Goal: Information Seeking & Learning: Learn about a topic

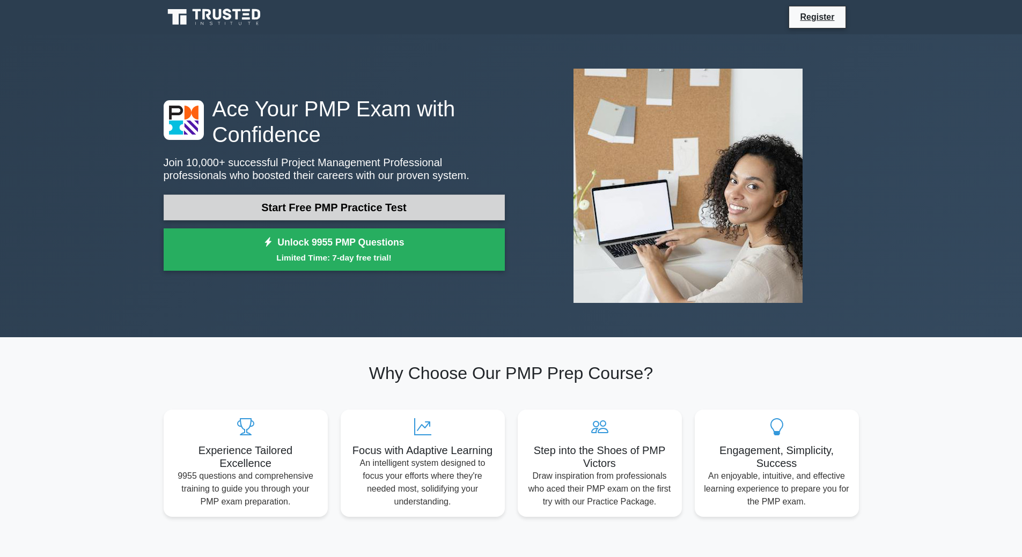
click at [415, 209] on link "Start Free PMP Practice Test" at bounding box center [334, 208] width 341 height 26
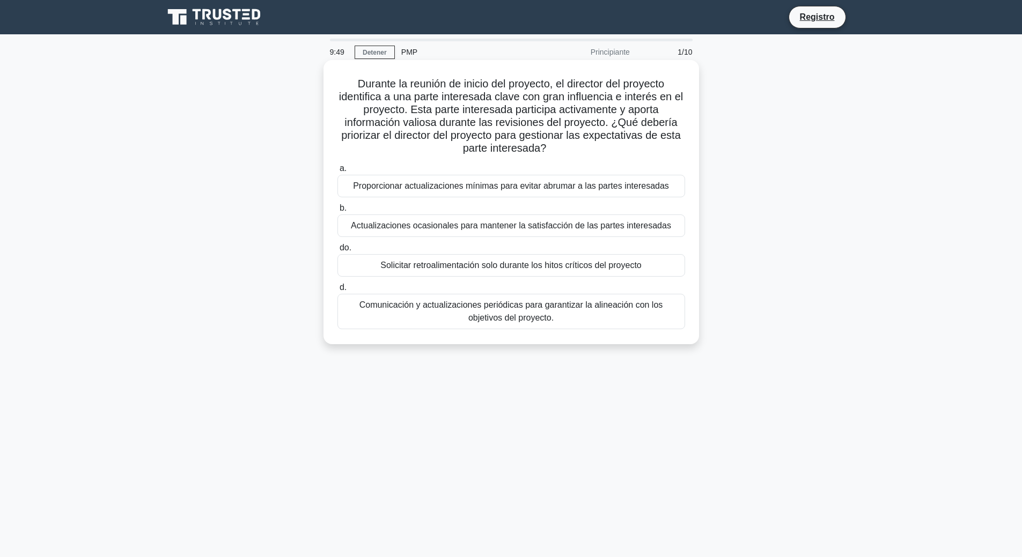
click at [571, 193] on font "Proporcionar actualizaciones mínimas para evitar abrumar a las partes interesad…" at bounding box center [511, 186] width 316 height 13
click at [337, 172] on input "a. Proporcionar actualizaciones mínimas para evitar abrumar a las partes intere…" at bounding box center [337, 168] width 0 height 7
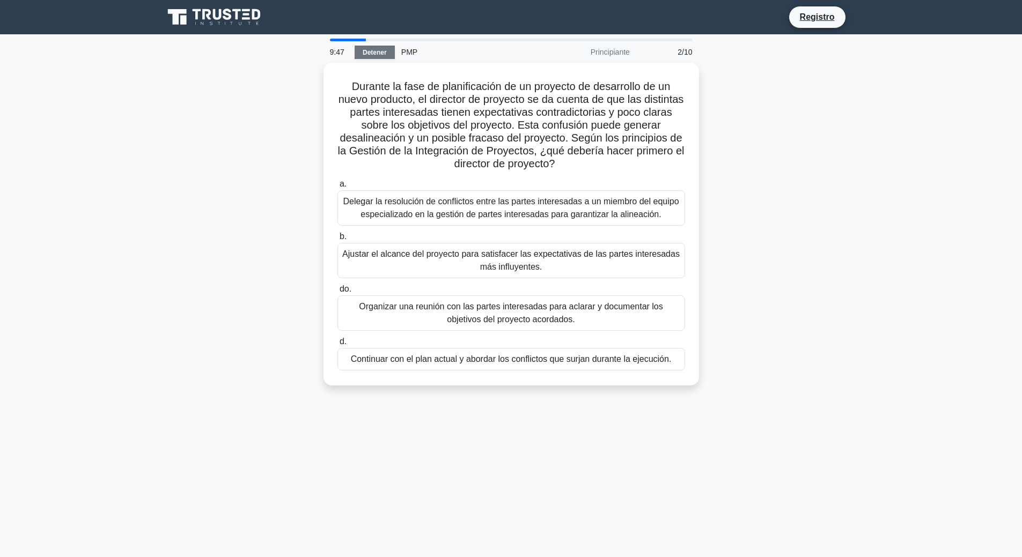
click at [383, 49] on font "Detener" at bounding box center [375, 53] width 24 height 8
